Goal: Communication & Community: Ask a question

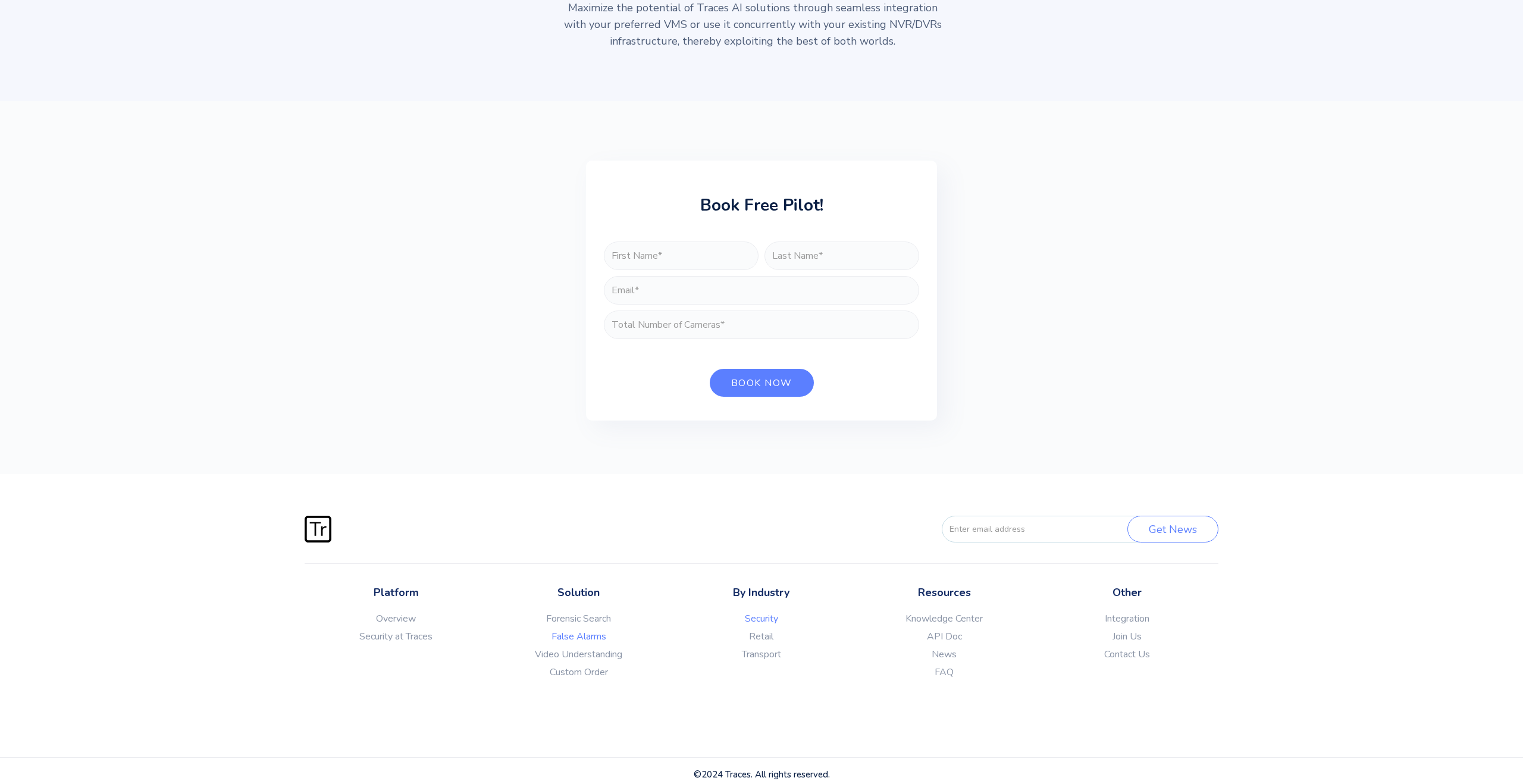
scroll to position [4207, 0]
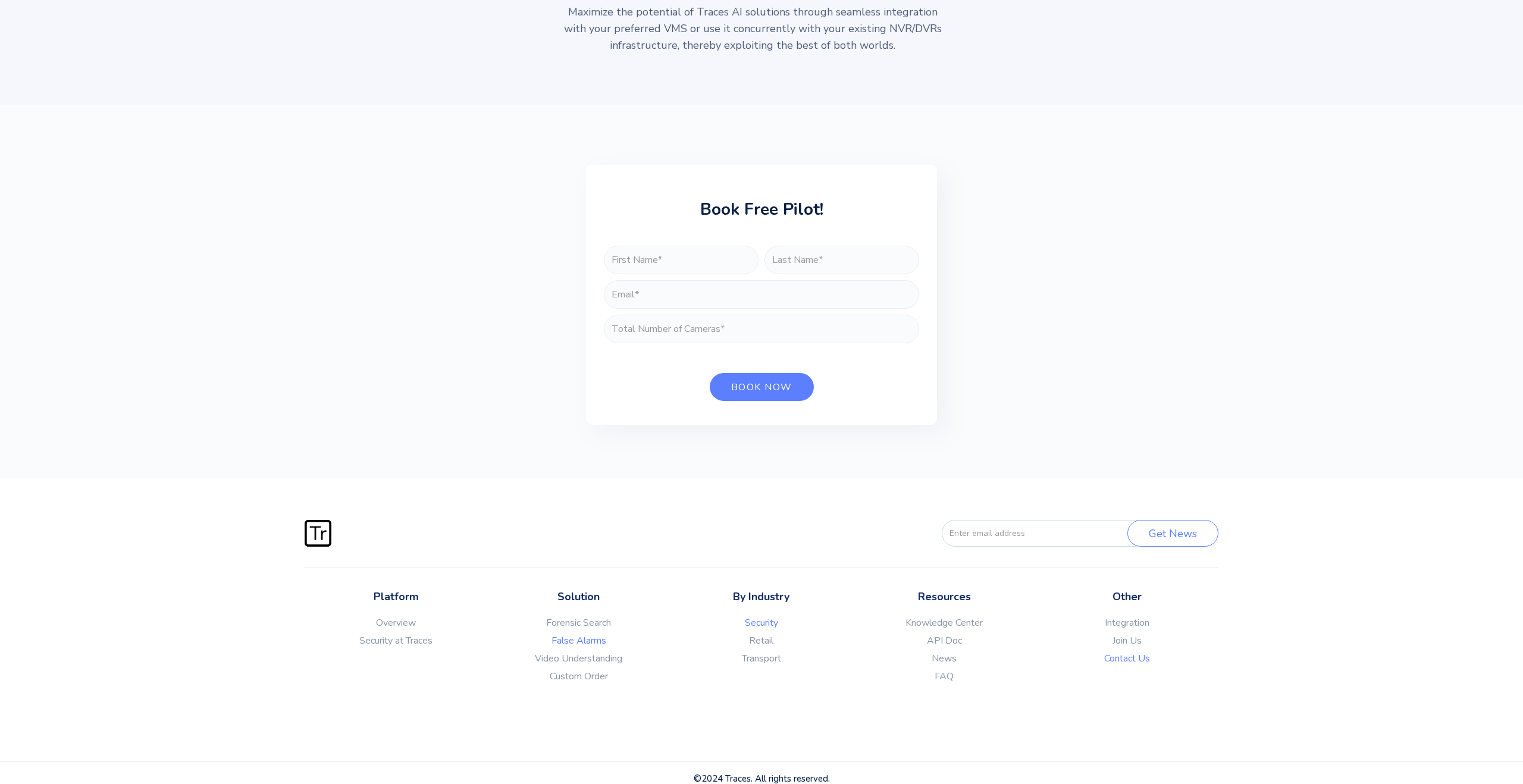
click at [1131, 664] on link "Contact Us" at bounding box center [1126, 658] width 183 height 12
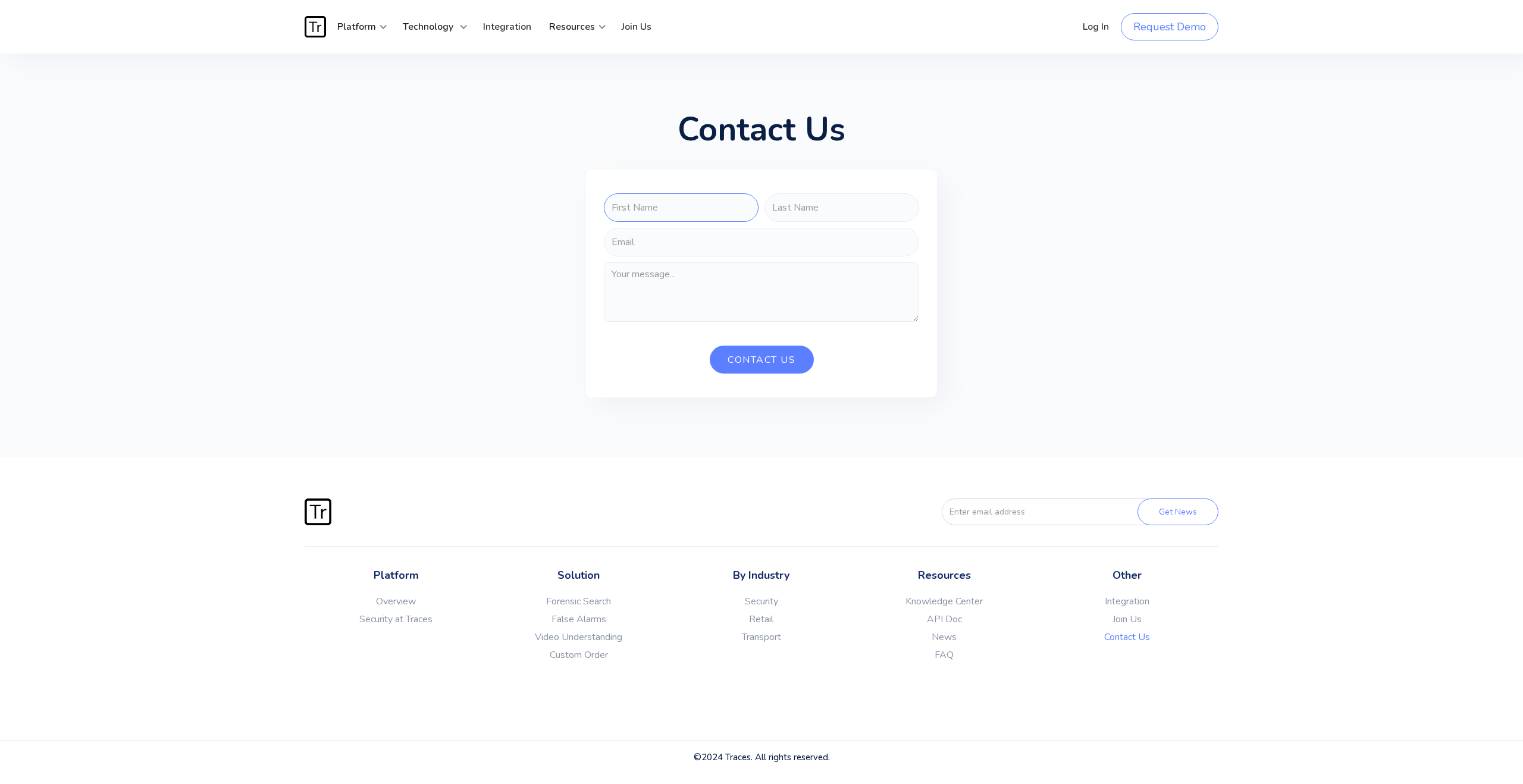
click at [681, 201] on input "FORM-CONTACT-US" at bounding box center [681, 208] width 155 height 29
type input "i"
type input "[PERSON_NAME]"
type input "y"
type input "[PERSON_NAME]"
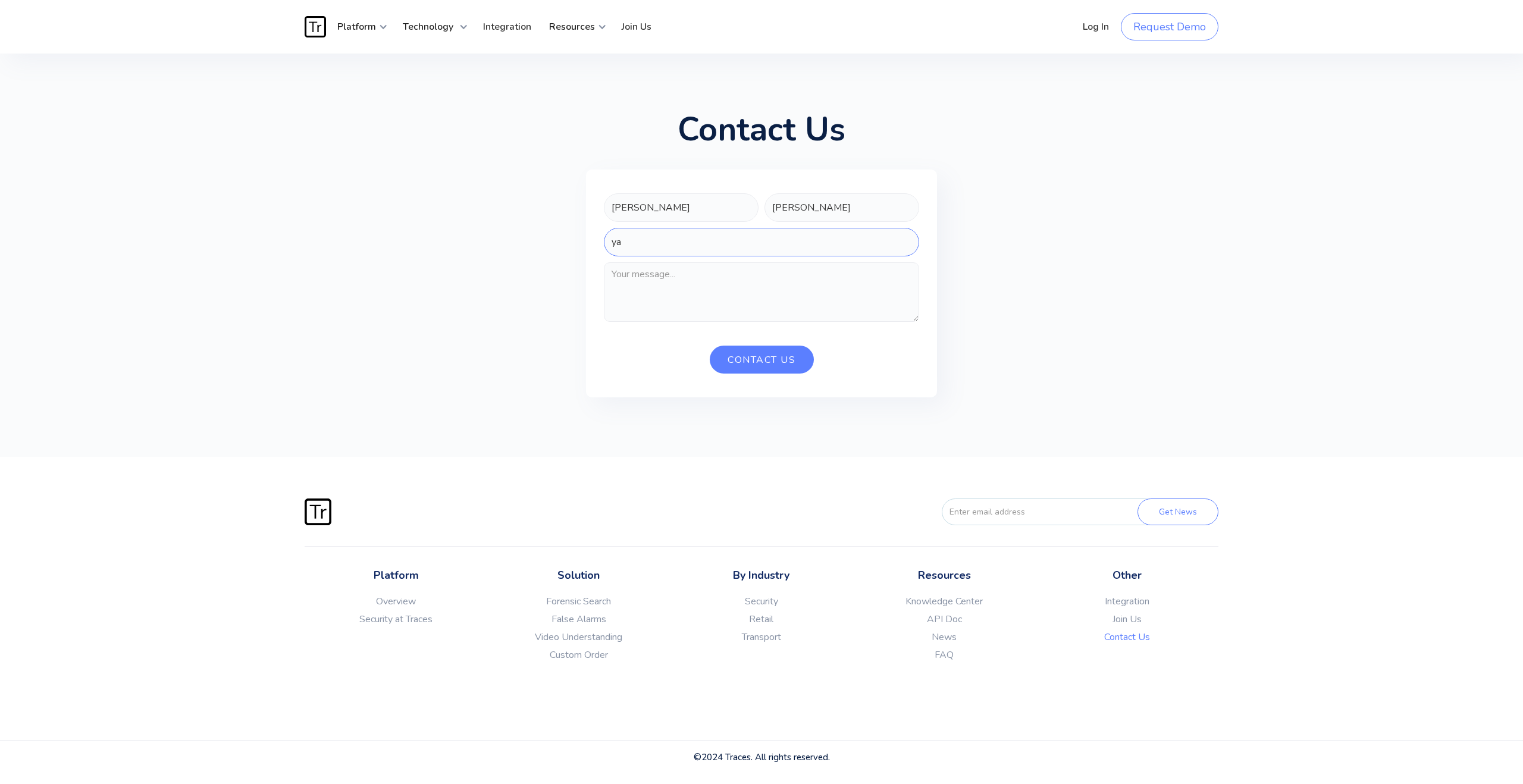
type input "y"
type input "[PERSON_NAME][EMAIL_ADDRESS][DOMAIN_NAME]"
click at [679, 275] on textarea "FORM-CONTACT-US" at bounding box center [761, 293] width 315 height 60
paste textarea "We are ByteDance. Currently, we are evaluating relevant technical solutions to …"
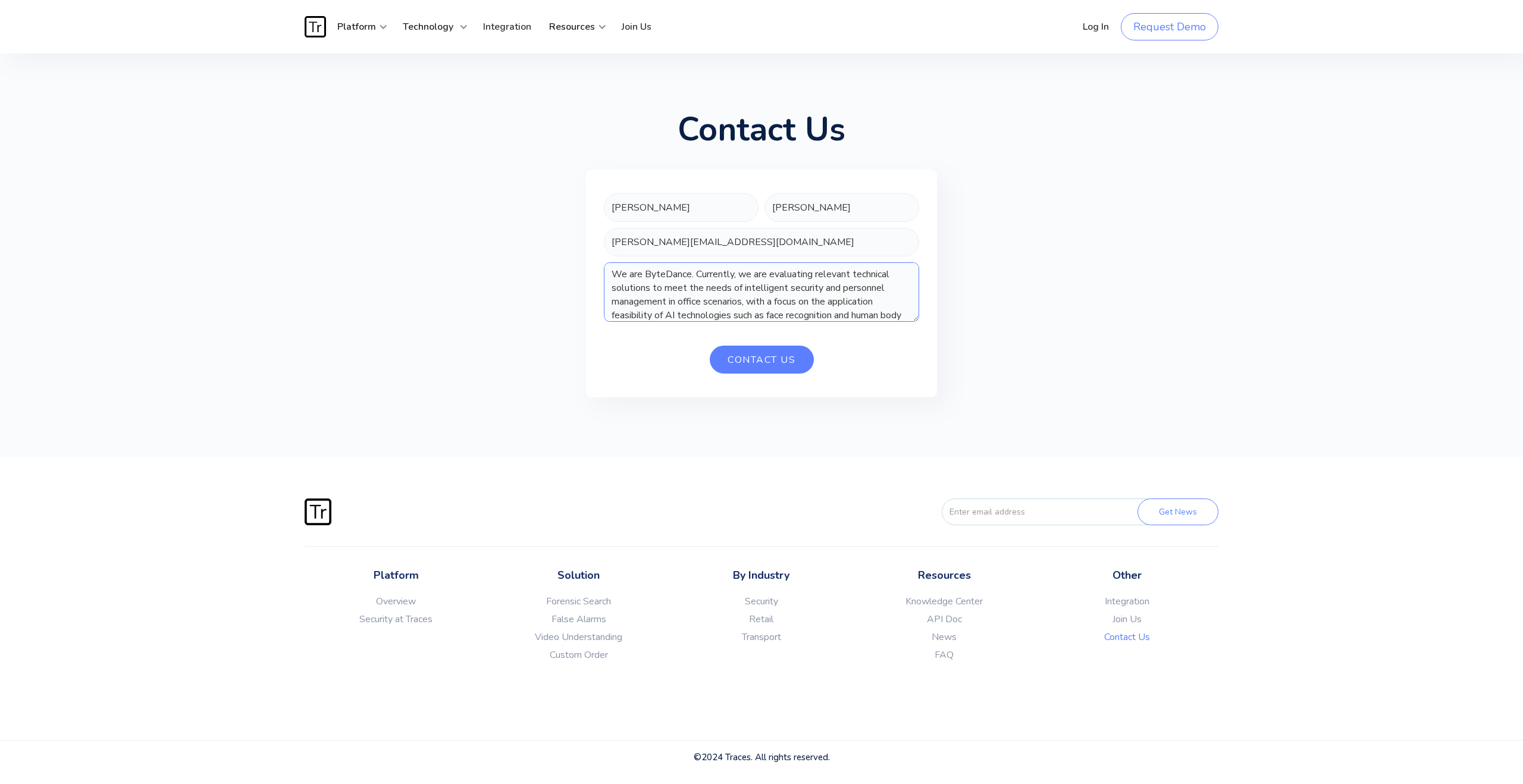
click at [691, 275] on textarea "We are ByteDance. Currently, we are evaluating relevant technical solutions to …" at bounding box center [761, 293] width 315 height 60
drag, startPoint x: 873, startPoint y: 312, endPoint x: 612, endPoint y: 266, distance: 265.0
click at [612, 266] on textarea "I am [PERSON_NAME] from Bytedance team. Currently, we are evaluating relevant t…" at bounding box center [761, 293] width 315 height 60
click at [621, 286] on textarea "I am [PERSON_NAME] from Bytedance team. Currently, we are evaluating relevant t…" at bounding box center [761, 293] width 315 height 60
drag, startPoint x: 611, startPoint y: 272, endPoint x: 791, endPoint y: 398, distance: 219.7
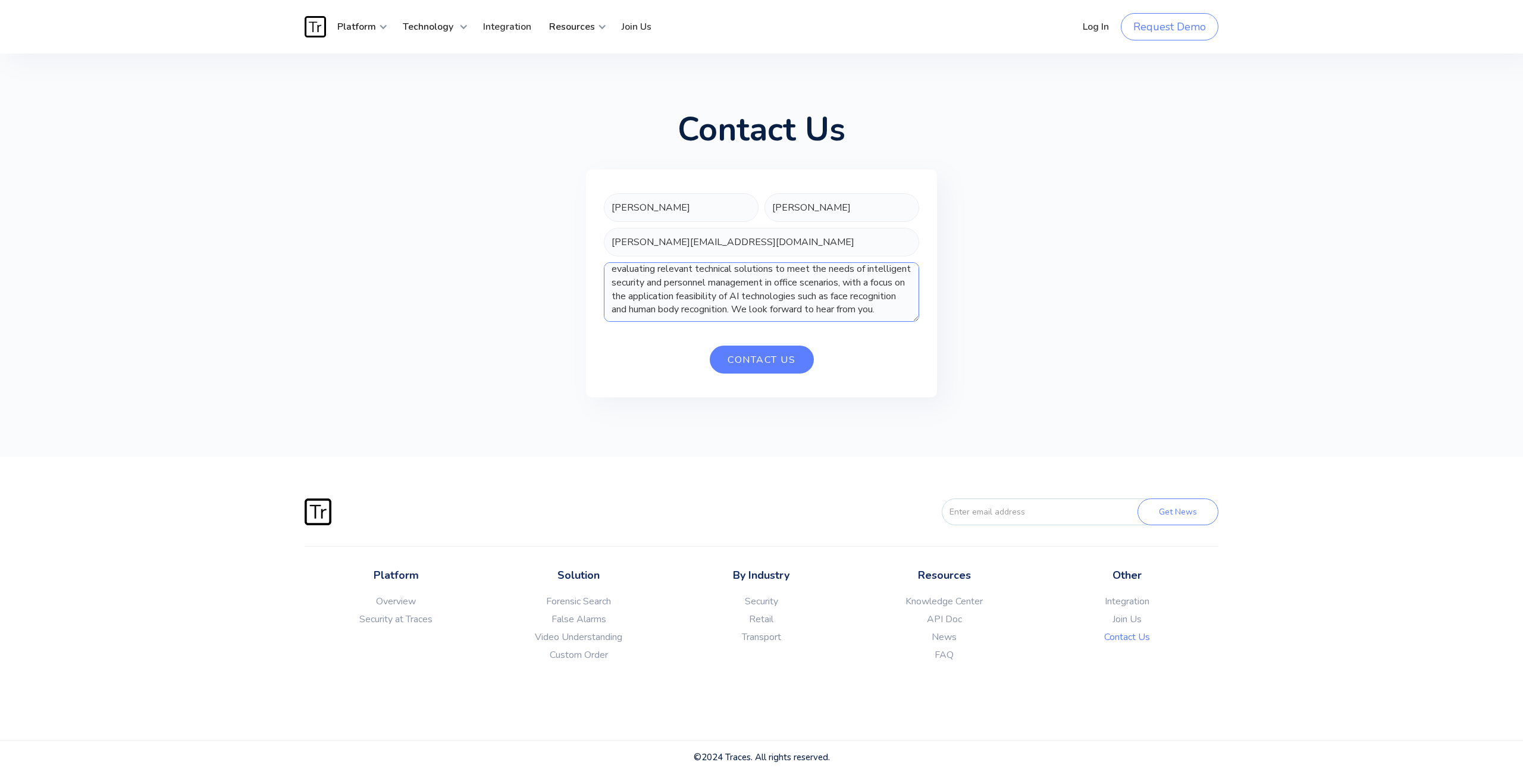
click at [791, 398] on div "Contact Us [PERSON_NAME] [PERSON_NAME][EMAIL_ADDRESS][DOMAIN_NAME] I am [PERSON…" at bounding box center [761, 255] width 1523 height 404
paste textarea "This is [PERSON_NAME] from ByteDance. Our team is now assessing technical solut…"
click at [705, 299] on textarea "This is [PERSON_NAME] from ByteDance. Our team is now assessing technical solut…" at bounding box center [761, 293] width 315 height 60
click at [612, 317] on textarea "This is [PERSON_NAME] from ByteDance. Our team is now assessing technical solut…" at bounding box center [761, 293] width 315 height 60
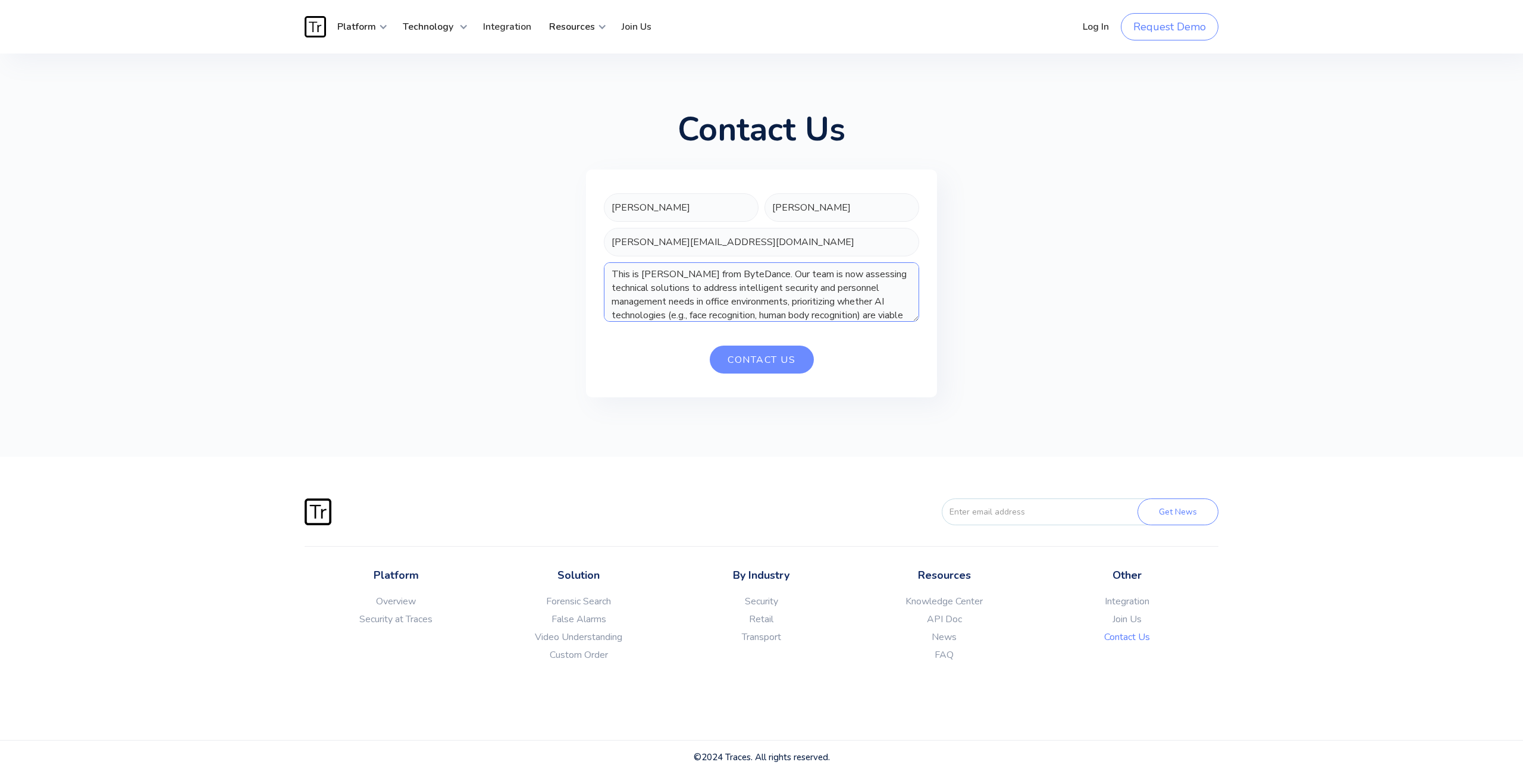
scroll to position [19, 0]
drag, startPoint x: 612, startPoint y: 272, endPoint x: 786, endPoint y: 371, distance: 200.2
click at [786, 371] on form "[PERSON_NAME] [PERSON_NAME][EMAIL_ADDRESS][DOMAIN_NAME] This is [PERSON_NAME] f…" at bounding box center [761, 283] width 315 height 181
type textarea "This is [PERSON_NAME] from ByteDance. Our team is now assessing technical solut…"
click at [776, 365] on input "Contact Us" at bounding box center [762, 359] width 104 height 28
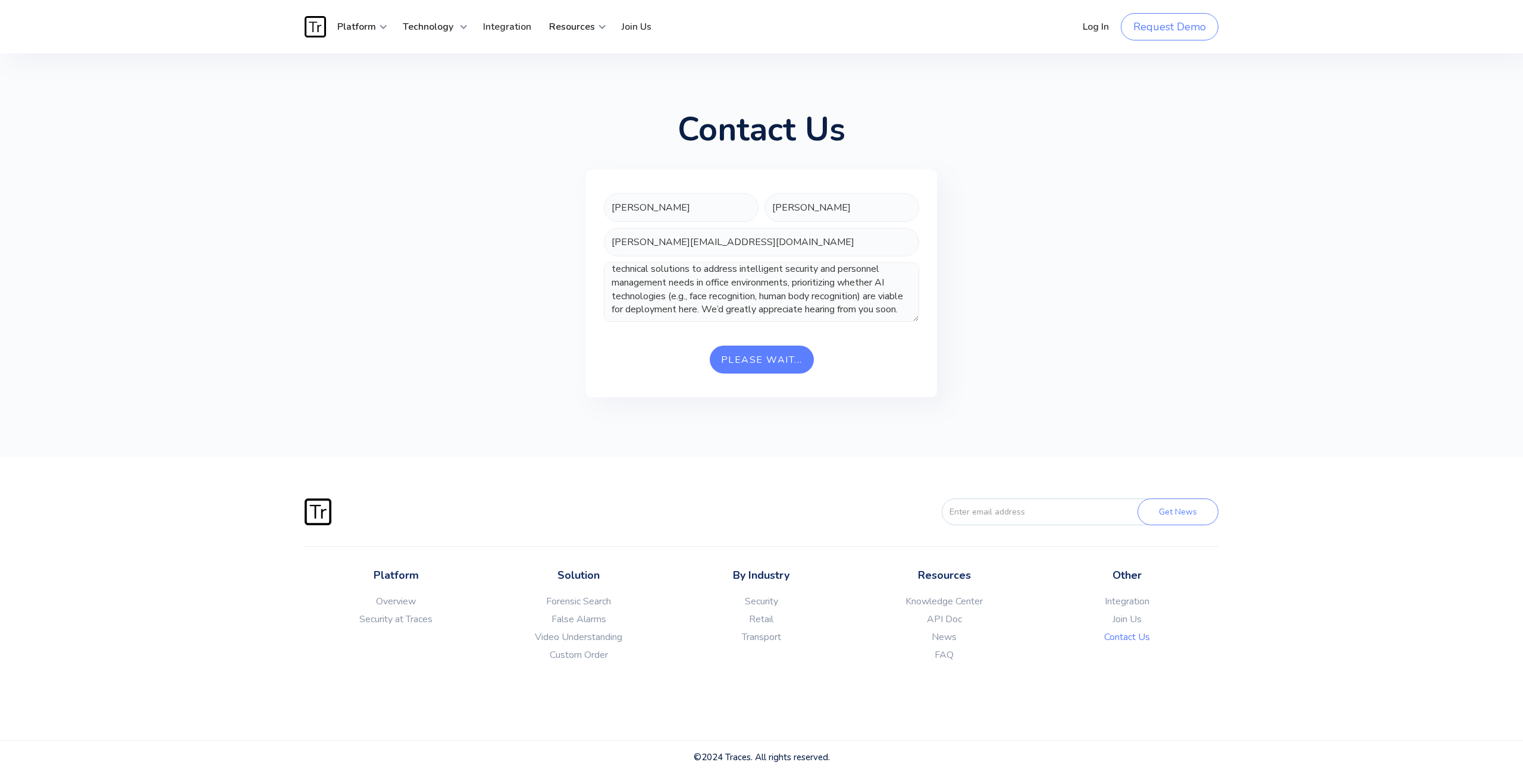
type input "Contact Us"
